Goal: Task Accomplishment & Management: Use online tool/utility

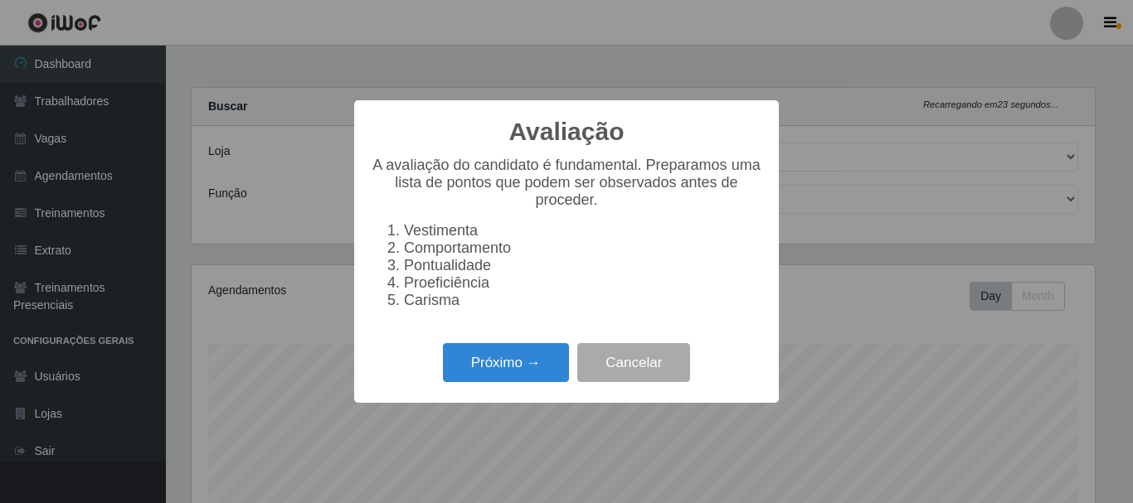
select select "399"
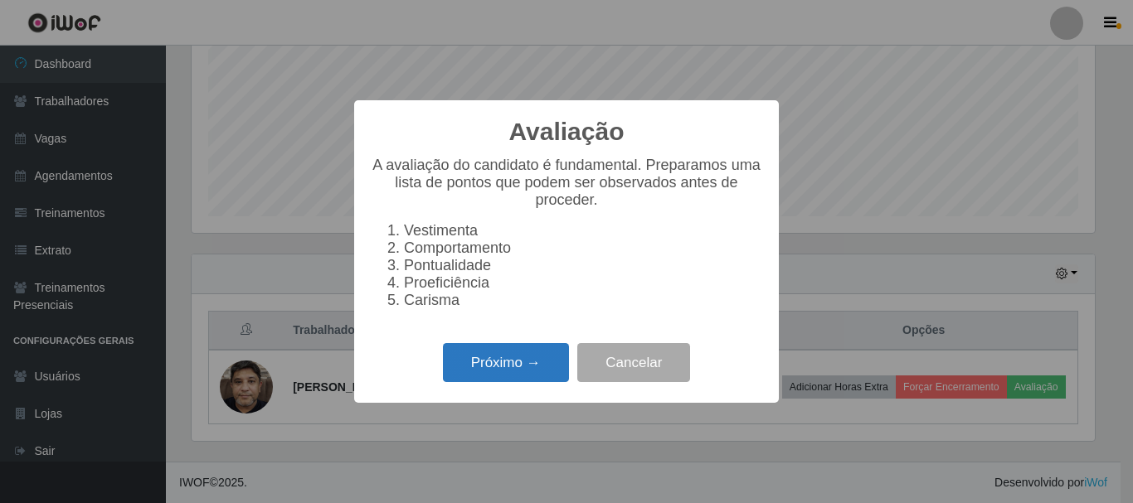
scroll to position [344, 903]
click at [496, 371] on button "Próximo →" at bounding box center [506, 362] width 126 height 39
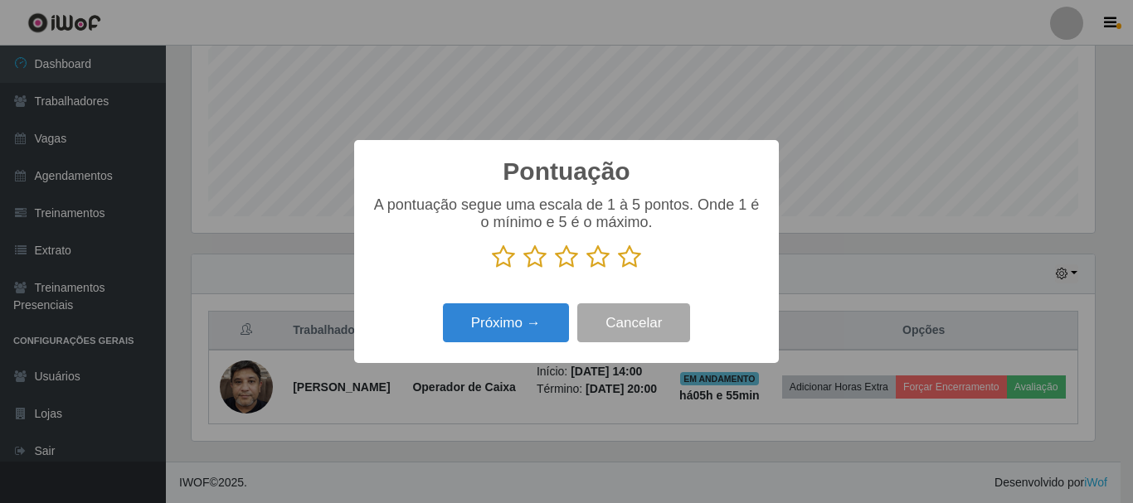
click at [630, 260] on icon at bounding box center [629, 257] width 23 height 25
click at [618, 270] on input "radio" at bounding box center [618, 270] width 0 height 0
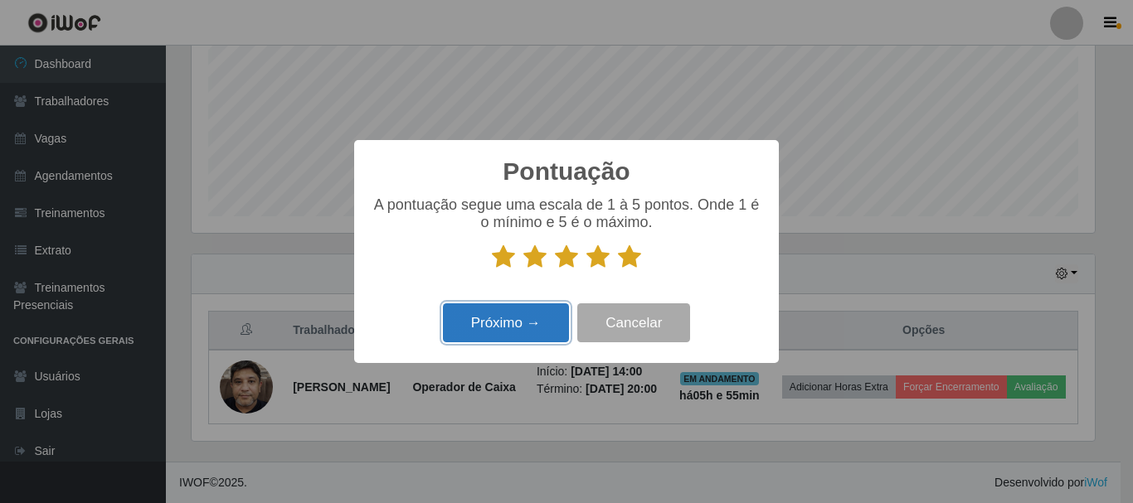
click at [532, 333] on button "Próximo →" at bounding box center [506, 323] width 126 height 39
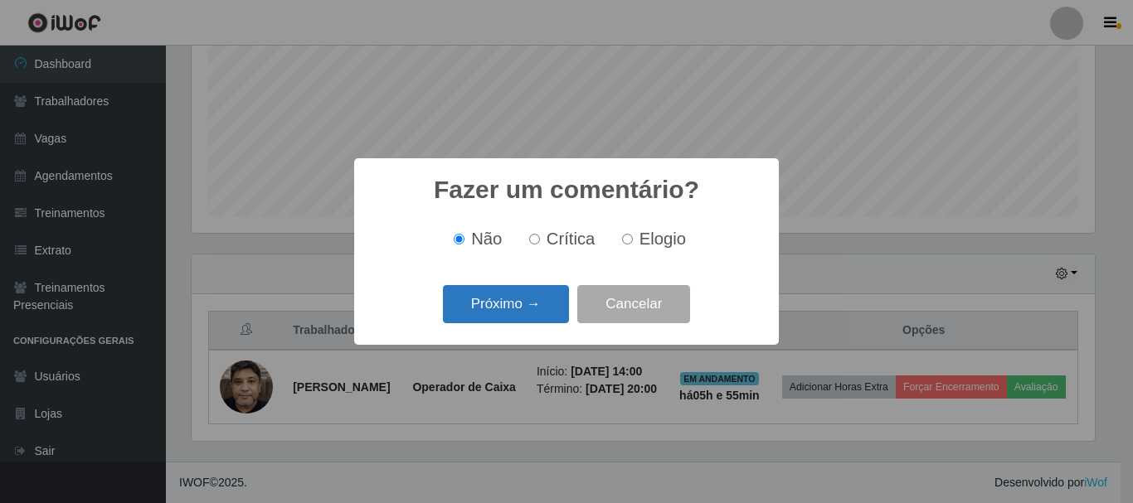
click at [513, 306] on button "Próximo →" at bounding box center [506, 304] width 126 height 39
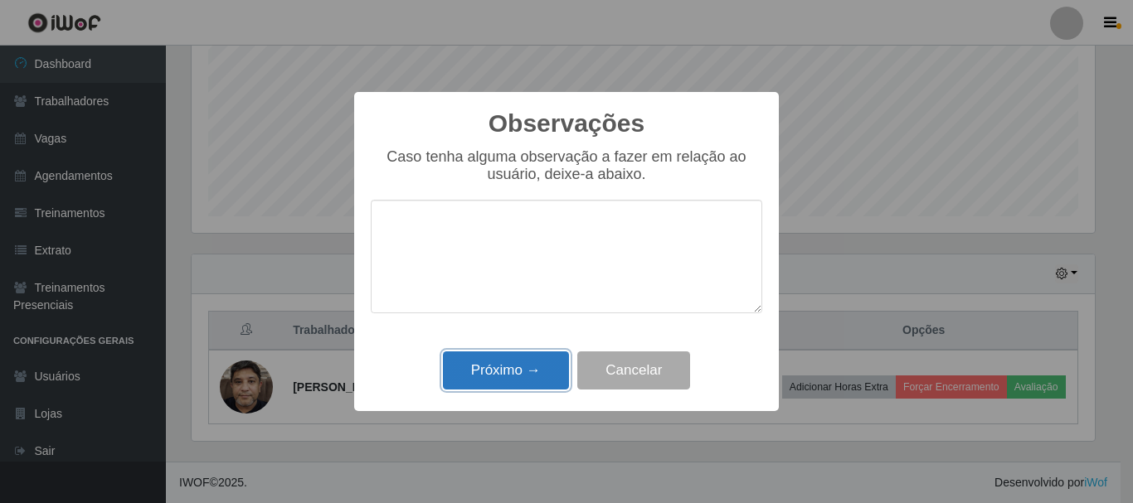
click at [516, 368] on button "Próximo →" at bounding box center [506, 371] width 126 height 39
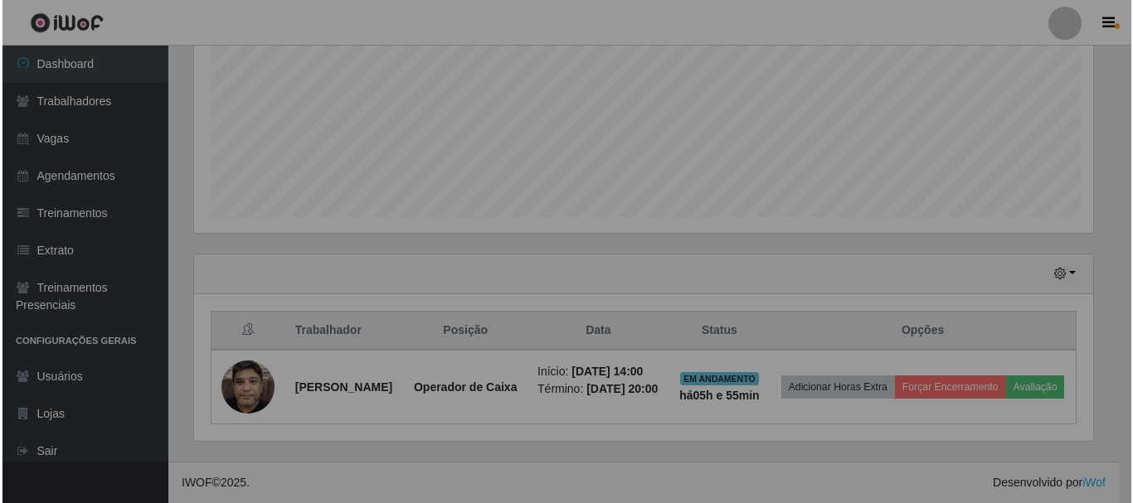
scroll to position [344, 911]
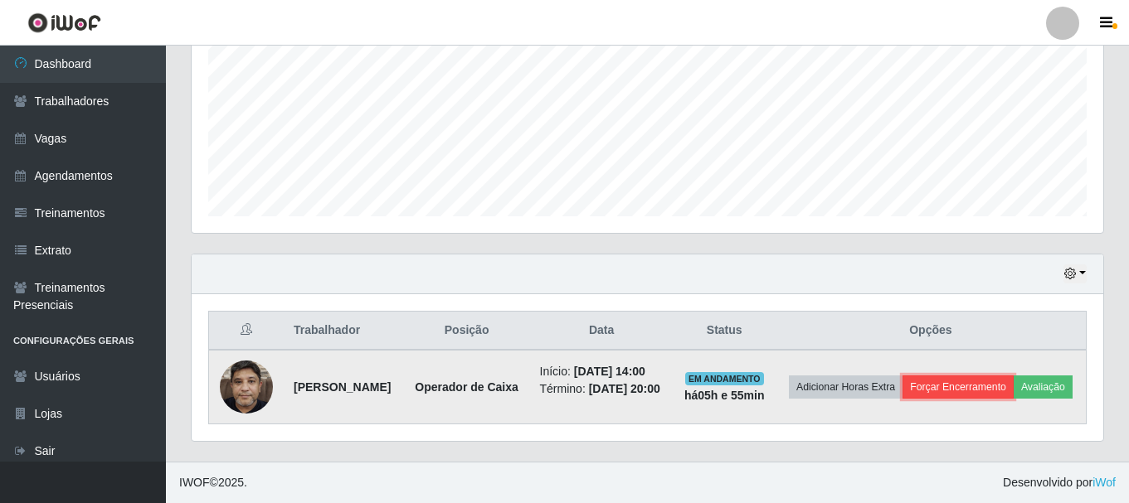
click at [984, 376] on button "Forçar Encerramento" at bounding box center [957, 387] width 111 height 23
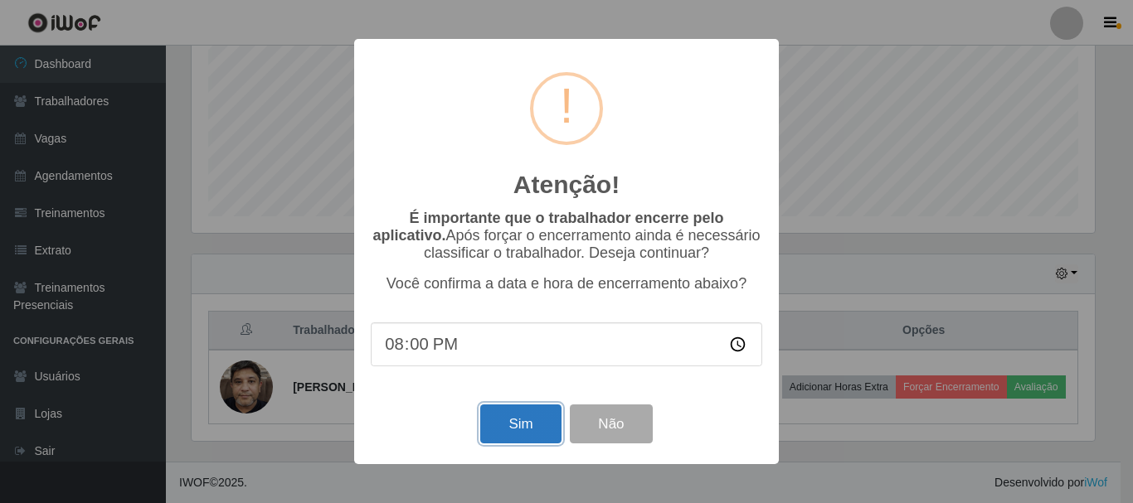
click at [528, 423] on button "Sim" at bounding box center [520, 424] width 80 height 39
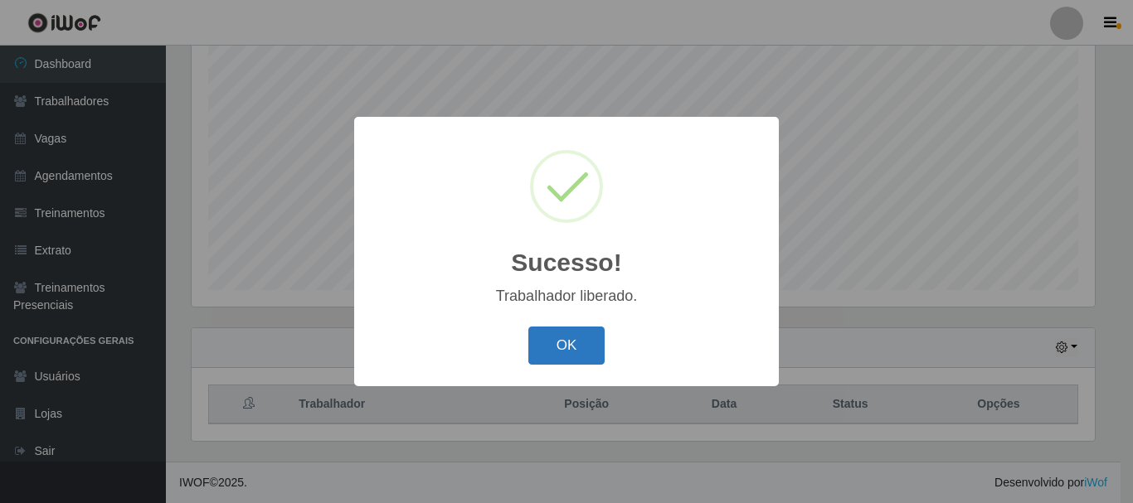
click at [569, 337] on button "OK" at bounding box center [566, 346] width 77 height 39
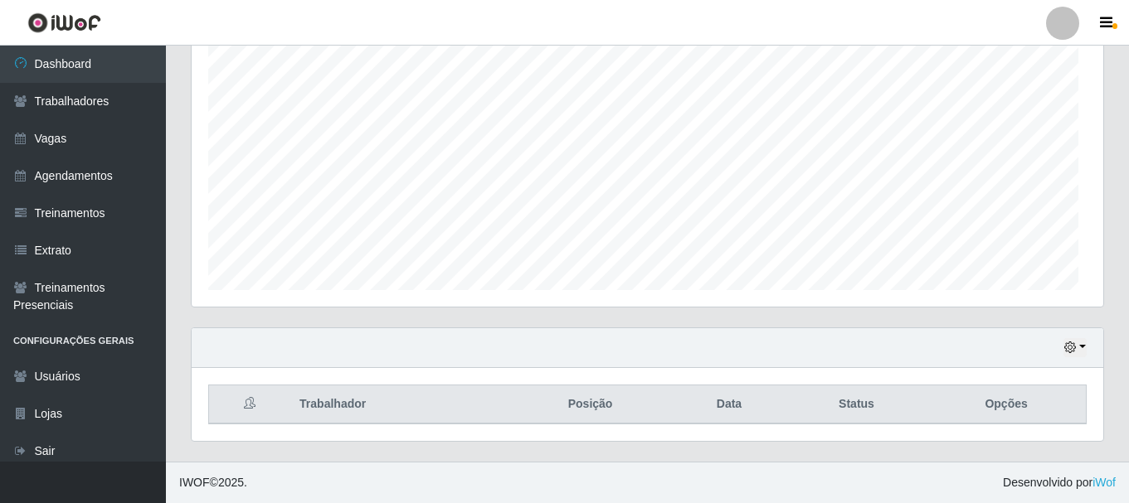
scroll to position [344, 911]
